Goal: Find specific page/section: Find specific page/section

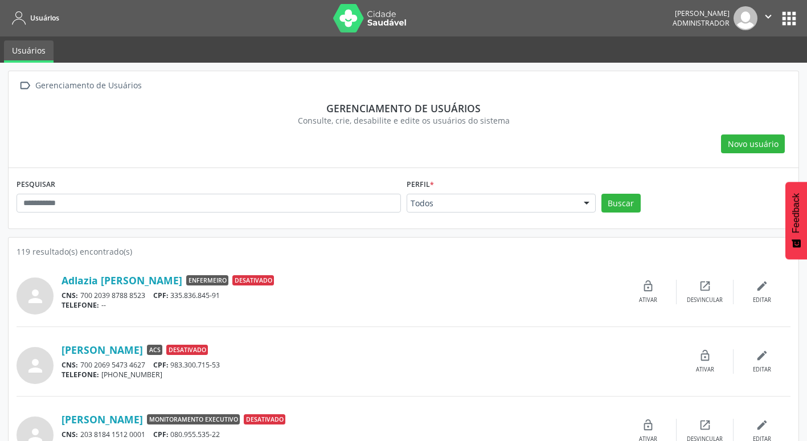
click at [794, 17] on button "apps" at bounding box center [789, 19] width 20 height 20
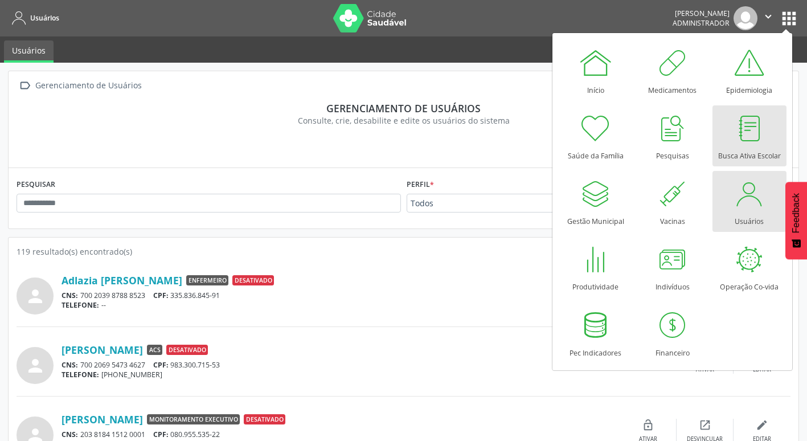
click at [757, 148] on div "Busca Ativa Escolar" at bounding box center [749, 152] width 63 height 15
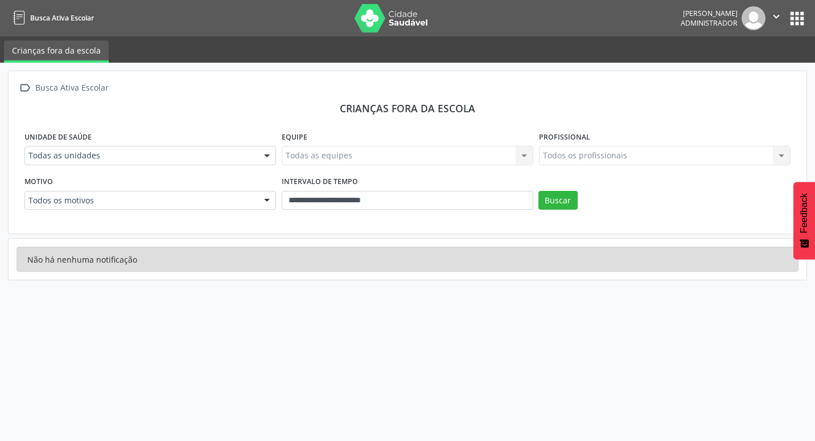
click at [794, 27] on button "apps" at bounding box center [797, 19] width 20 height 20
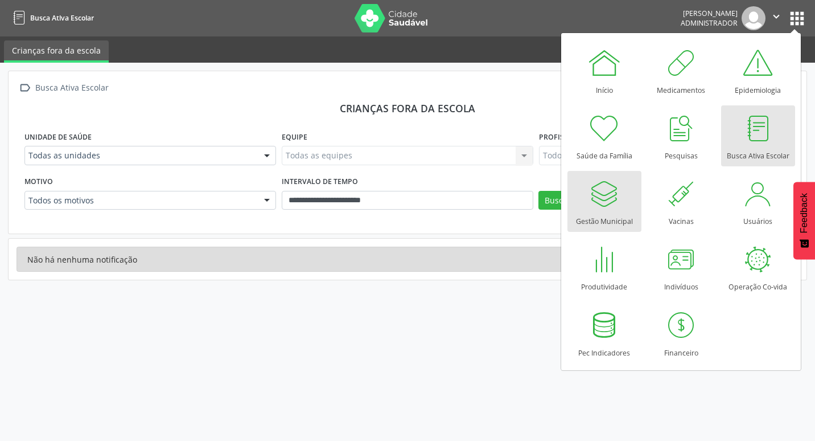
click at [610, 189] on div at bounding box center [605, 193] width 34 height 34
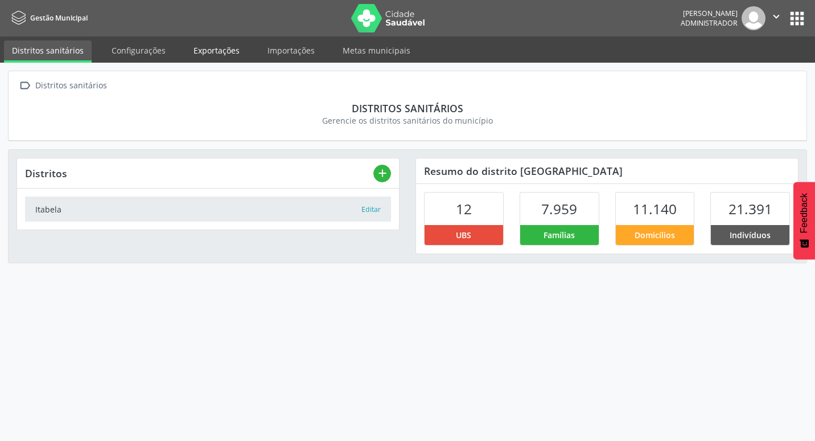
click at [217, 52] on link "Exportações" at bounding box center [217, 50] width 62 height 20
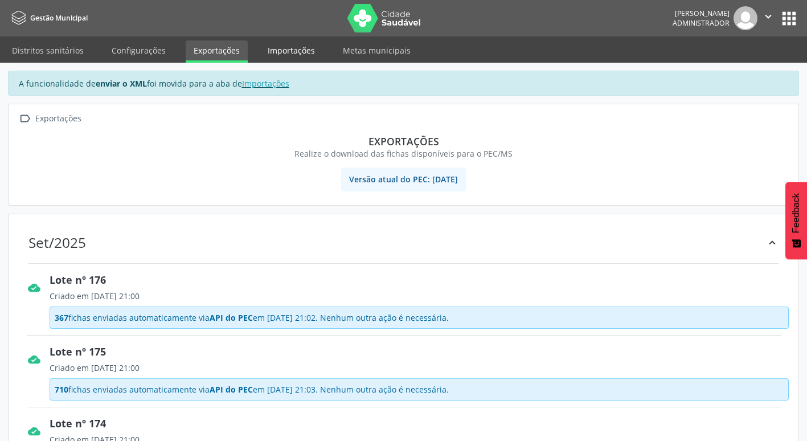
click at [264, 52] on link "Importações" at bounding box center [291, 50] width 63 height 20
